Goal: Ask a question

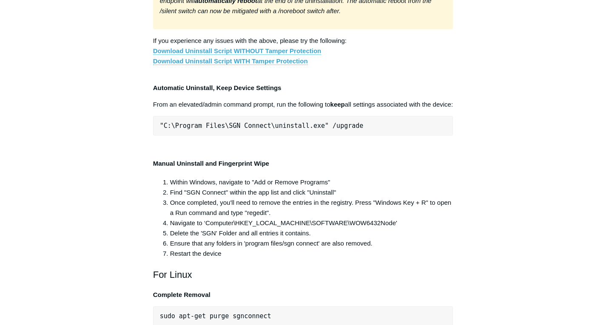
scroll to position [1483, 0]
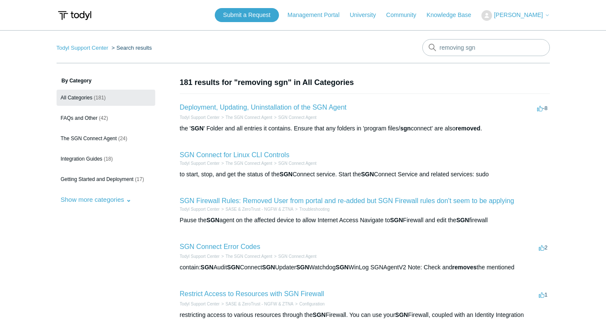
click at [515, 10] on button "[PERSON_NAME]" at bounding box center [515, 15] width 68 height 11
click at [516, 33] on link "My Support Requests" at bounding box center [522, 33] width 83 height 15
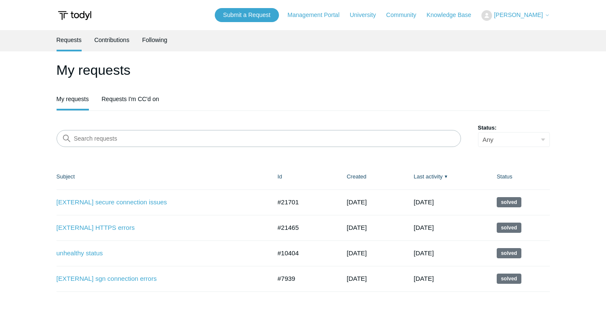
click at [170, 159] on div "My requests My requests Requests I'm CC'd on Search requests Status: Any Open A…" at bounding box center [303, 176] width 493 height 232
click at [253, 20] on link "Submit a Request" at bounding box center [247, 15] width 64 height 14
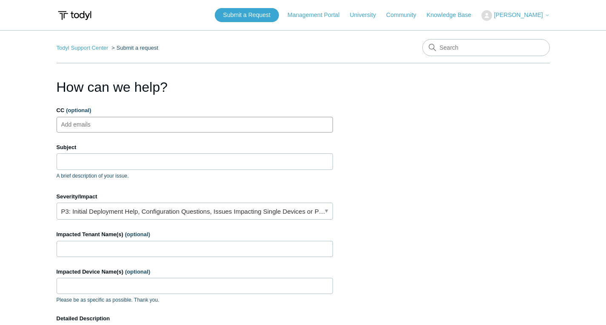
click at [190, 126] on ul "Add emails" at bounding box center [195, 125] width 276 height 16
click at [166, 168] on input "Subject" at bounding box center [195, 161] width 276 height 16
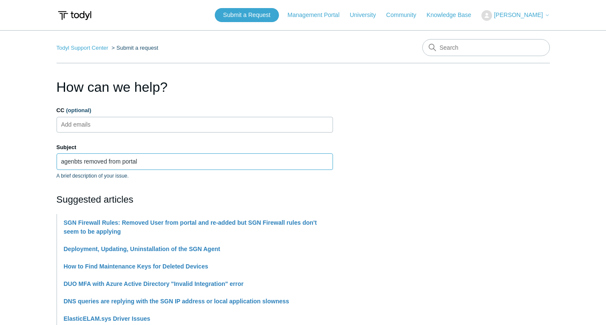
click at [76, 162] on input "agenbts removed from portal" at bounding box center [195, 161] width 276 height 16
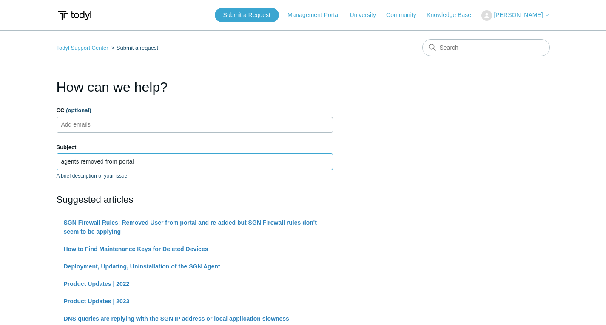
click at [153, 162] on input "agents removed from portal" at bounding box center [195, 161] width 276 height 16
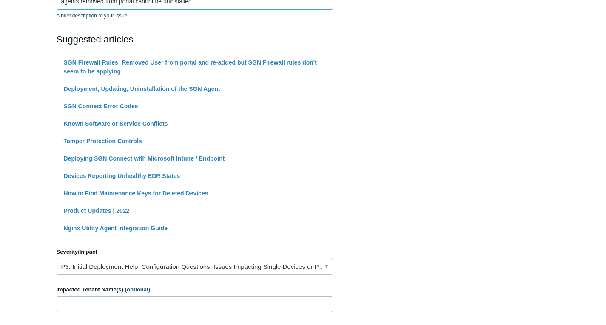
scroll to position [170, 0]
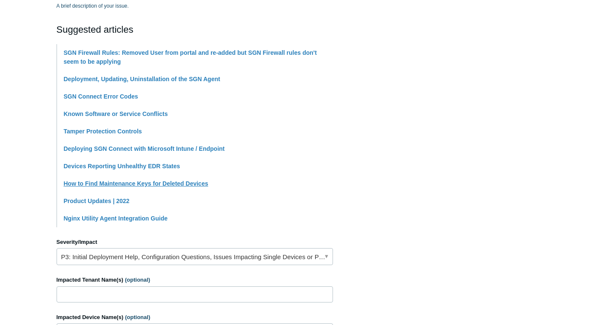
type input "agents removed from portal cannot be uninstalled"
click at [165, 186] on link "How to Find Maintenance Keys for Deleted Devices" at bounding box center [136, 183] width 144 height 7
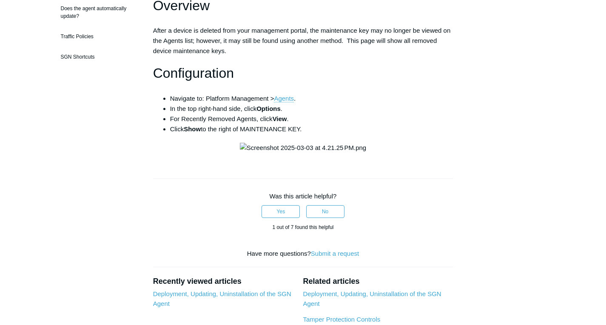
scroll to position [170, 0]
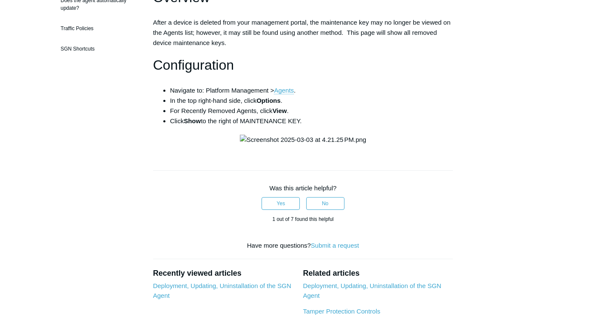
drag, startPoint x: 187, startPoint y: 122, endPoint x: 339, endPoint y: 124, distance: 152.6
click at [338, 124] on li "Click Show to the right of MAINTENANCE KEY." at bounding box center [311, 121] width 283 height 10
click at [490, 97] on div "Articles in this section How to Find Maintenance Keys for Deleted Devices Pausi…" at bounding box center [303, 170] width 493 height 527
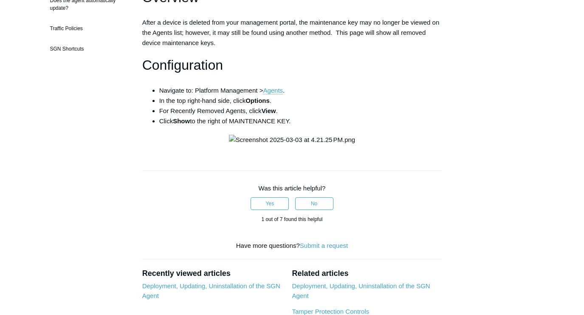
scroll to position [0, 0]
